Goal: Complete application form

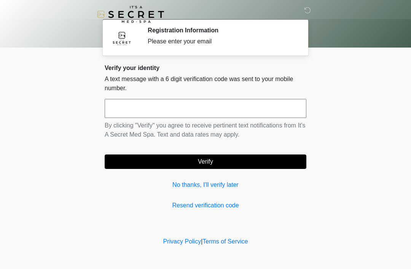
click at [262, 107] on input "text" at bounding box center [206, 108] width 202 height 19
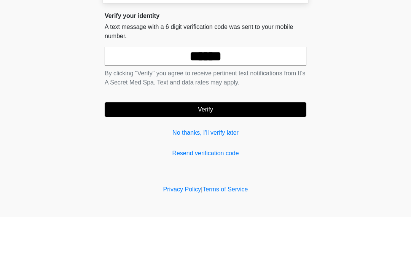
type input "******"
click at [232, 154] on button "Verify" at bounding box center [206, 161] width 202 height 14
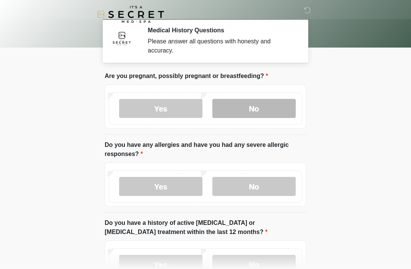
click at [277, 107] on label "No" at bounding box center [253, 108] width 83 height 19
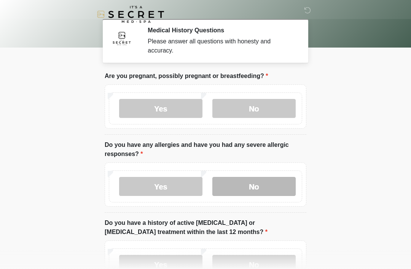
click at [275, 179] on label "No" at bounding box center [253, 186] width 83 height 19
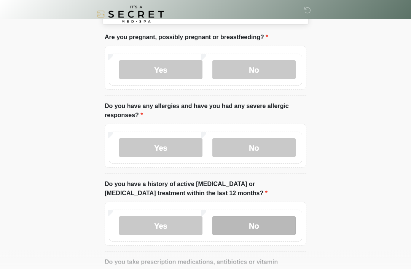
click at [264, 226] on label "No" at bounding box center [253, 225] width 83 height 19
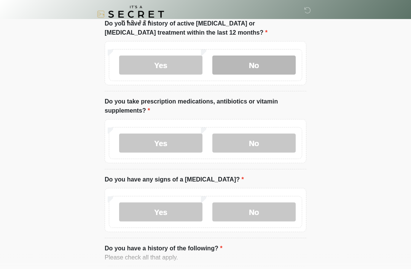
scroll to position [208, 0]
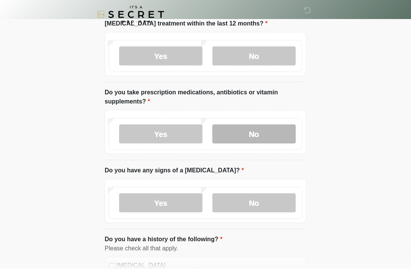
click at [277, 130] on label "No" at bounding box center [253, 133] width 83 height 19
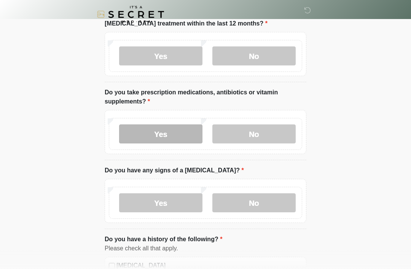
click at [167, 130] on label "Yes" at bounding box center [160, 133] width 83 height 19
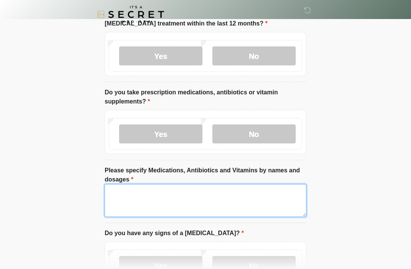
click at [208, 189] on textarea "Please specify Medications, Antibiotics and Vitamins by names and dosages" at bounding box center [206, 200] width 202 height 33
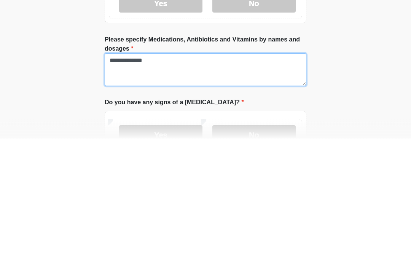
type textarea "**********"
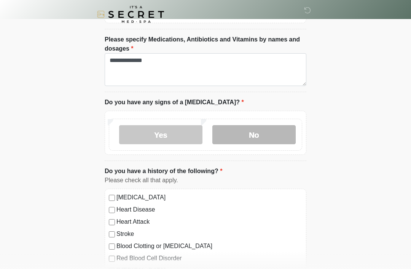
click at [261, 136] on label "No" at bounding box center [253, 134] width 83 height 19
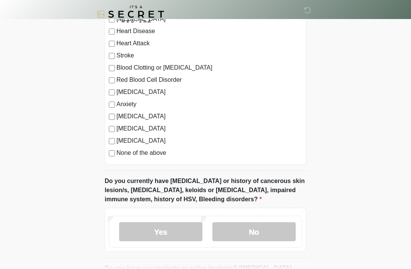
scroll to position [539, 0]
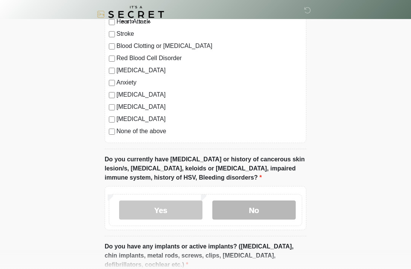
click at [272, 212] on label "No" at bounding box center [253, 209] width 83 height 19
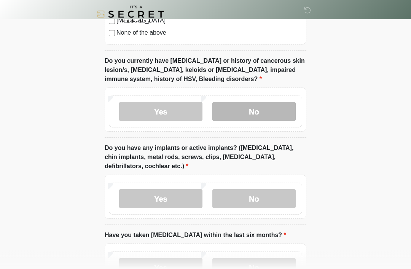
scroll to position [670, 0]
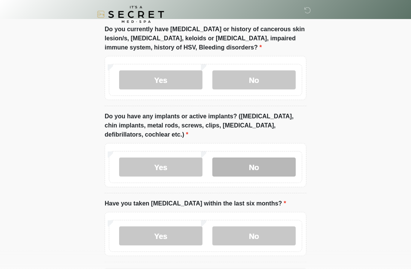
click at [272, 159] on label "No" at bounding box center [253, 167] width 83 height 19
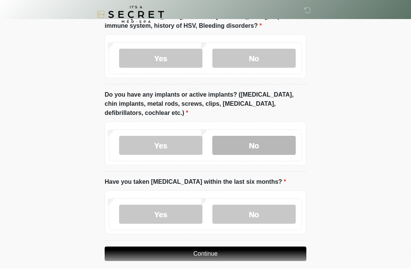
scroll to position [698, 0]
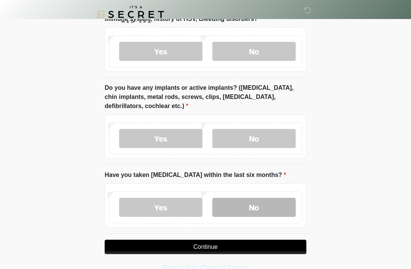
click at [270, 208] on label "No" at bounding box center [253, 207] width 83 height 19
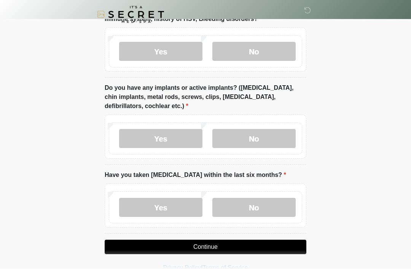
click at [242, 246] on button "Continue" at bounding box center [206, 247] width 202 height 14
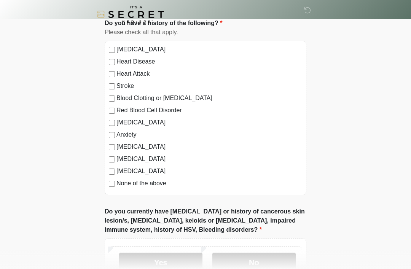
scroll to position [0, 0]
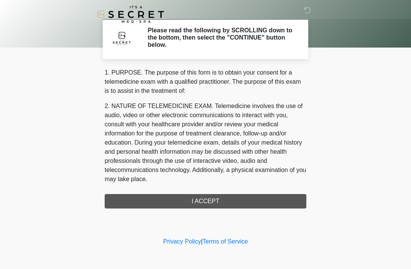
click at [239, 200] on div "1. PURPOSE. The purpose of this form is to obtain your consent for a telemedici…" at bounding box center [206, 138] width 202 height 140
click at [203, 201] on div "1. PURPOSE. The purpose of this form is to obtain your consent for a telemedici…" at bounding box center [206, 138] width 202 height 140
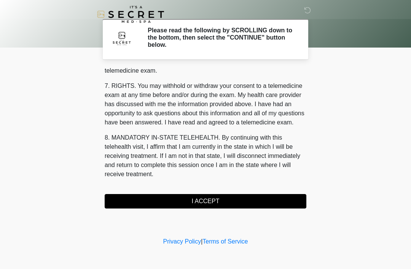
scroll to position [325, 0]
click at [213, 198] on button "I ACCEPT" at bounding box center [206, 201] width 202 height 14
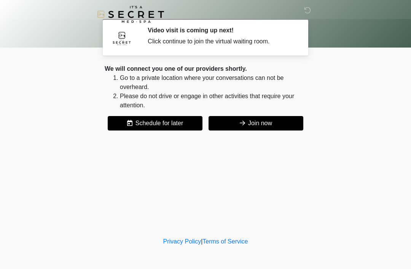
click at [272, 123] on button "Join now" at bounding box center [255, 123] width 95 height 14
